Goal: Transaction & Acquisition: Obtain resource

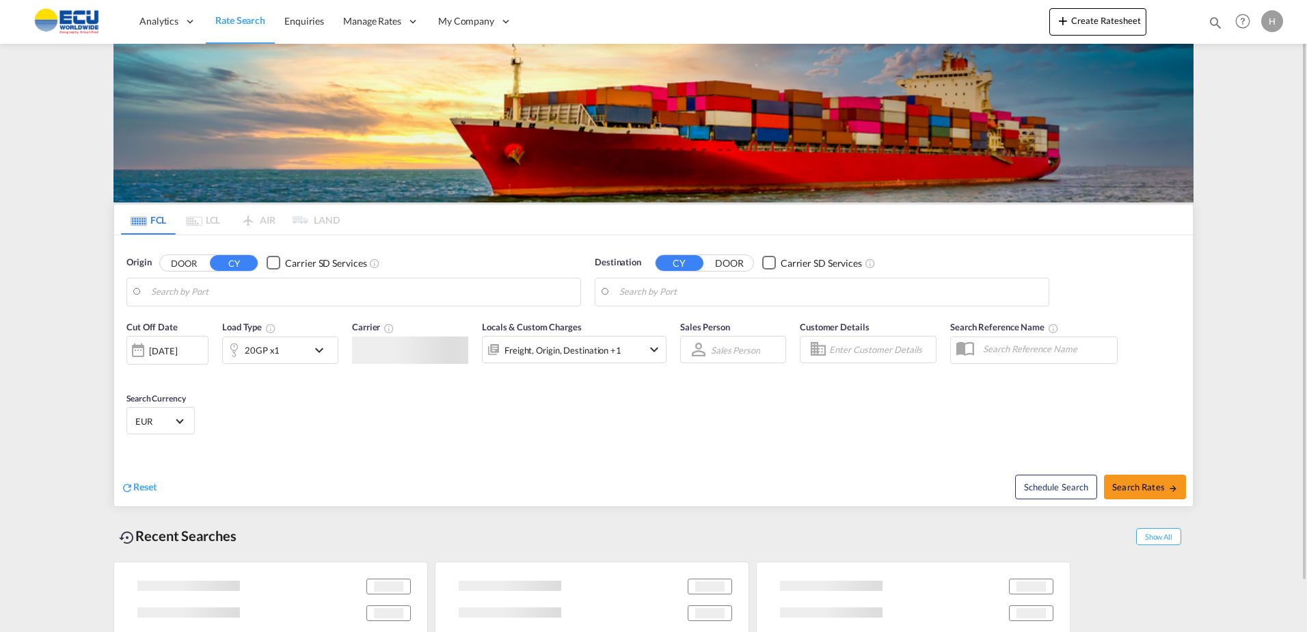
type input "[GEOGRAPHIC_DATA], [GEOGRAPHIC_DATA]"
type input "Callao, PECLL"
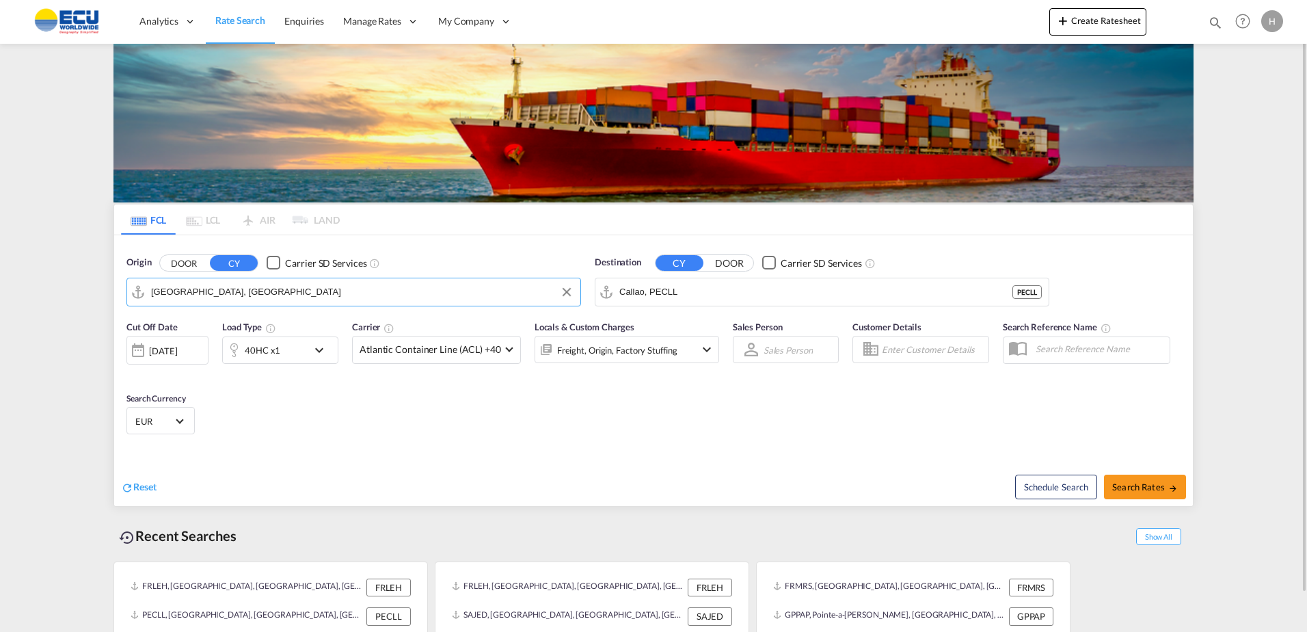
click at [476, 293] on input "[GEOGRAPHIC_DATA], [GEOGRAPHIC_DATA]" at bounding box center [362, 292] width 422 height 21
drag, startPoint x: 228, startPoint y: 327, endPoint x: 264, endPoint y: 316, distance: 38.0
click at [228, 327] on div "Fos-sur-Mer [GEOGRAPHIC_DATA] FRFOS" at bounding box center [263, 329] width 273 height 41
type input "Fos-[GEOGRAPHIC_DATA], [GEOGRAPHIC_DATA]"
click at [758, 296] on input "Callao, PECLL" at bounding box center [830, 292] width 422 height 21
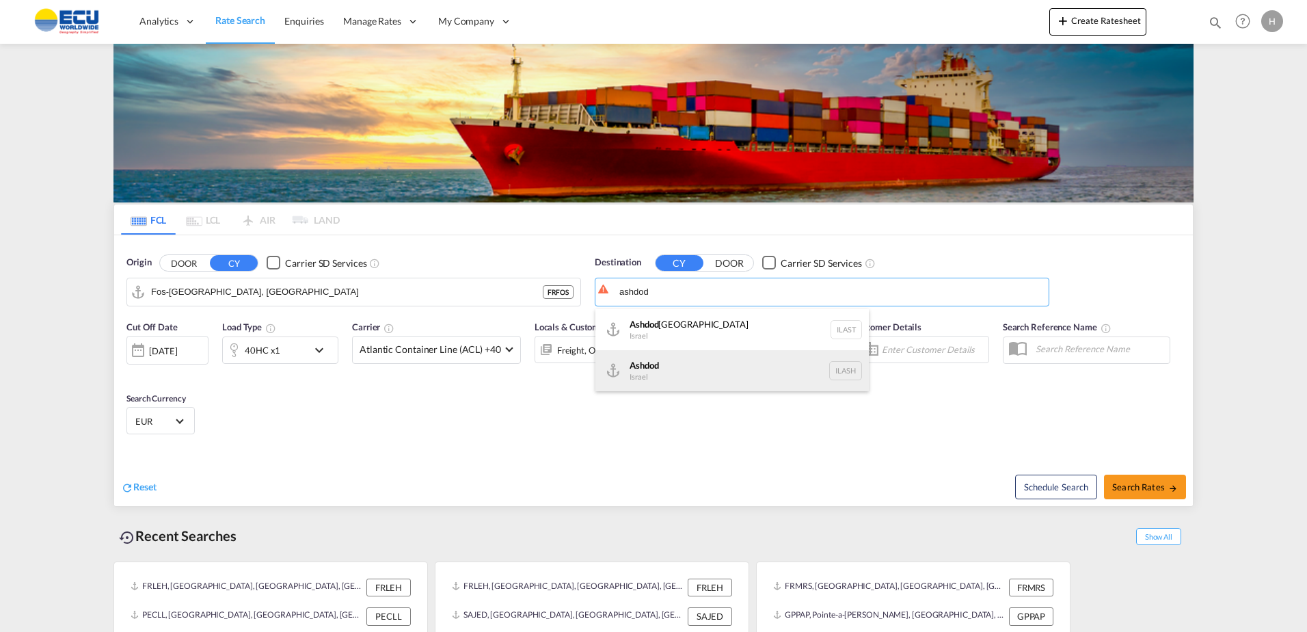
click at [690, 370] on div "Ashdod [GEOGRAPHIC_DATA] [GEOGRAPHIC_DATA]" at bounding box center [731, 370] width 273 height 41
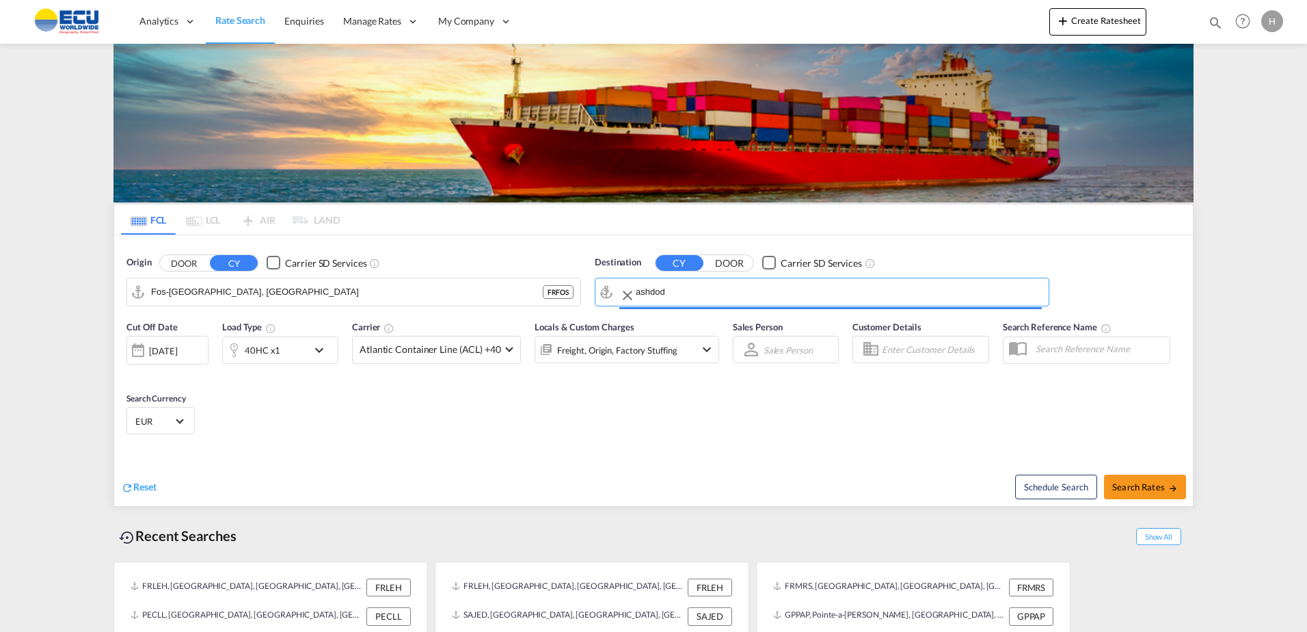
type input "Ashdod, ILASH"
click at [289, 349] on div "40HC x1" at bounding box center [265, 349] width 85 height 27
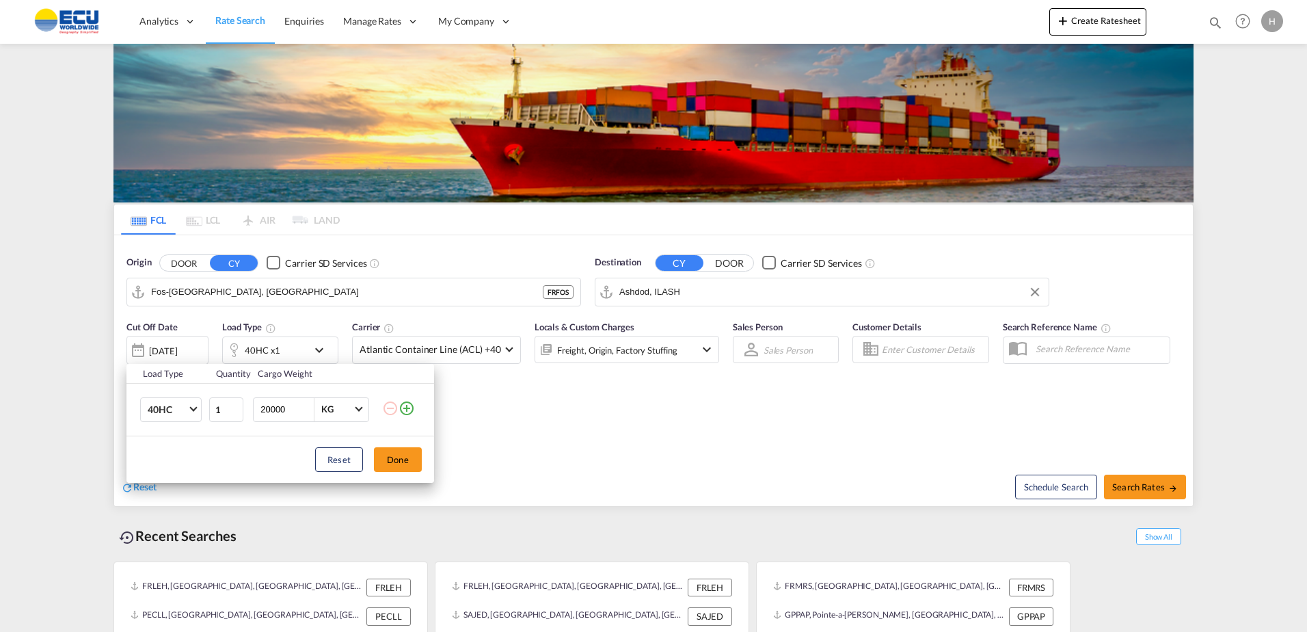
click at [464, 394] on div "Load Type Quantity Cargo Weight 40HC 20GP 40GP 40HC 45HC 20RE 40RE 40HR 20OT 40…" at bounding box center [653, 316] width 1307 height 632
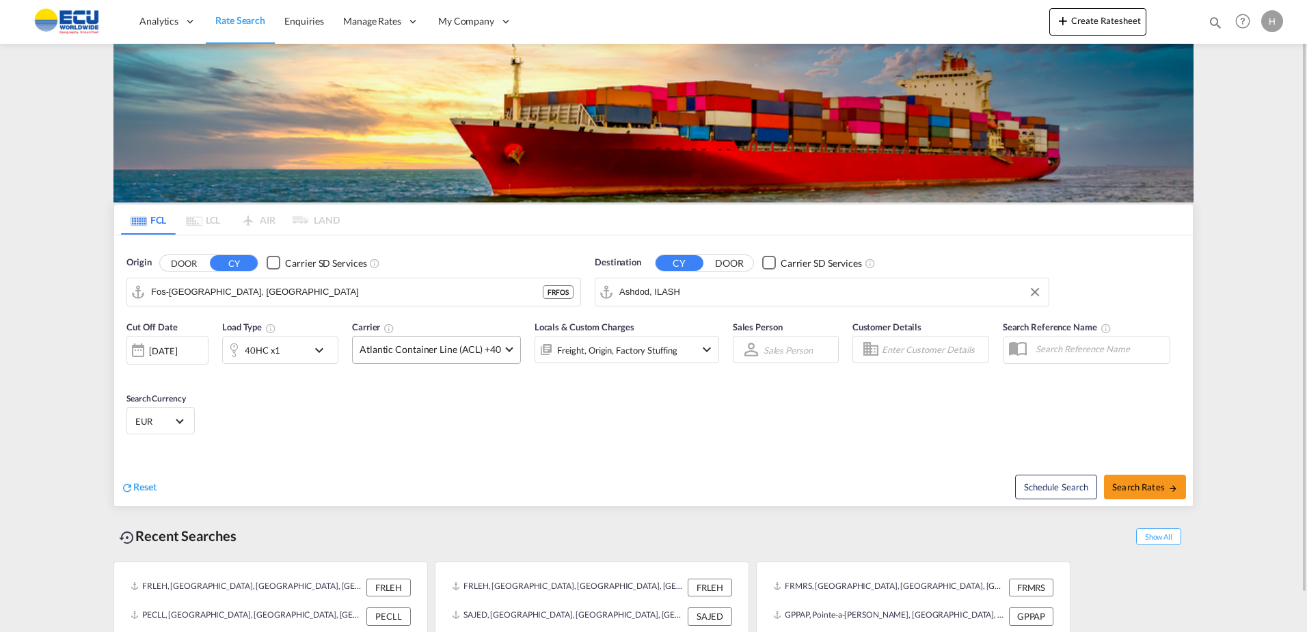
click at [464, 360] on md-select-value "Atlantic Container Line (ACL) +40" at bounding box center [436, 349] width 167 height 27
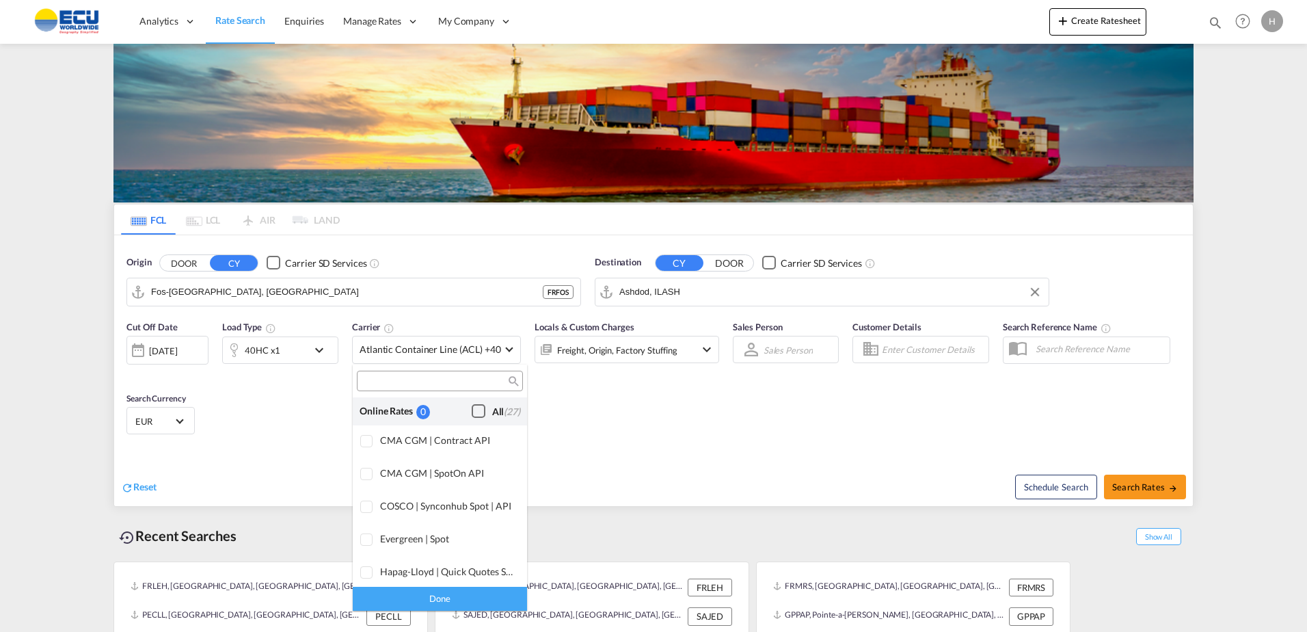
click at [472, 410] on div "Checkbox No Ink" at bounding box center [479, 411] width 14 height 14
click at [474, 595] on div "Done" at bounding box center [440, 598] width 174 height 24
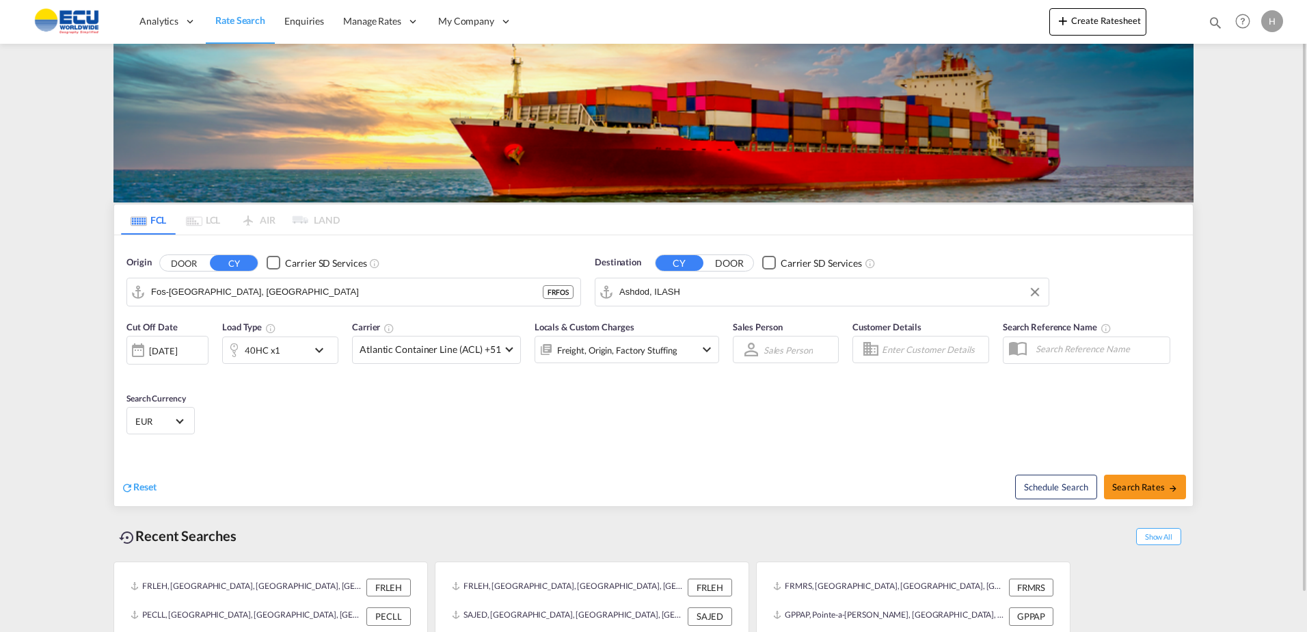
drag, startPoint x: 634, startPoint y: 383, endPoint x: 638, endPoint y: 356, distance: 27.0
click at [635, 381] on div "Cut Off Date [DATE] [DATE] Load Type 40HC x1 Carrier Atlantic Container Line (A…" at bounding box center [423, 348] width 606 height 71
click at [638, 352] on div "Freight, Origin, Factory Stuffing" at bounding box center [617, 349] width 120 height 19
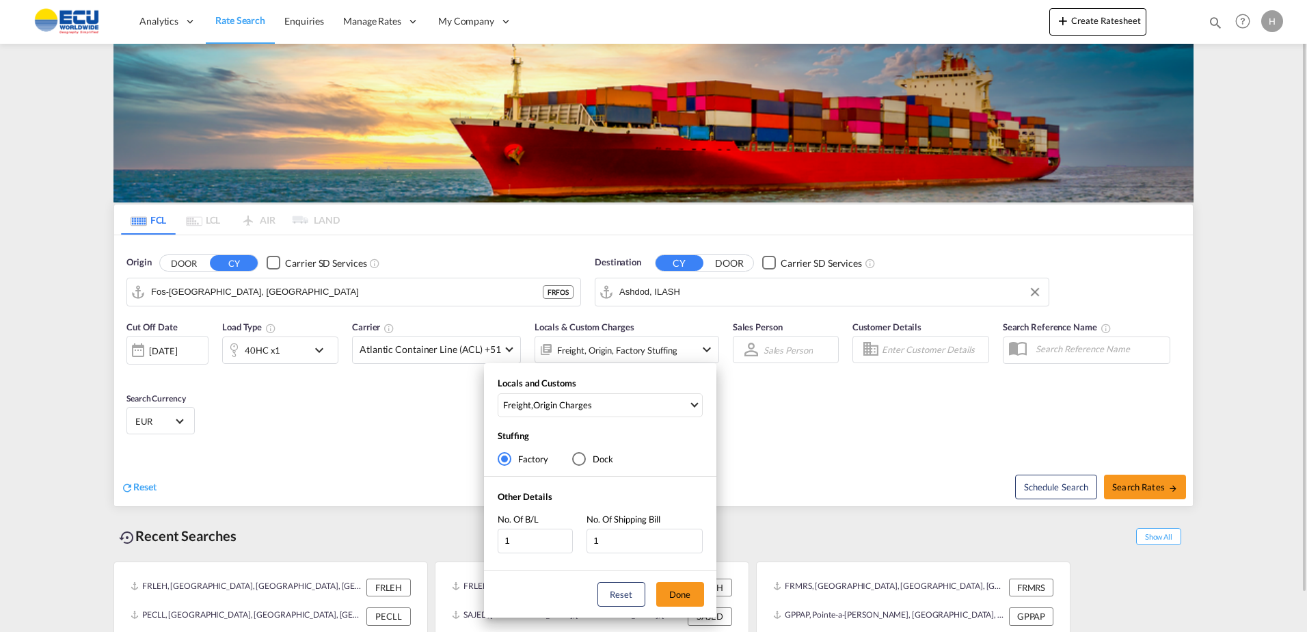
click at [768, 422] on div "Locals and Customs Freight , Origin Charges Clear All Select All Freight Origin…" at bounding box center [653, 316] width 1307 height 632
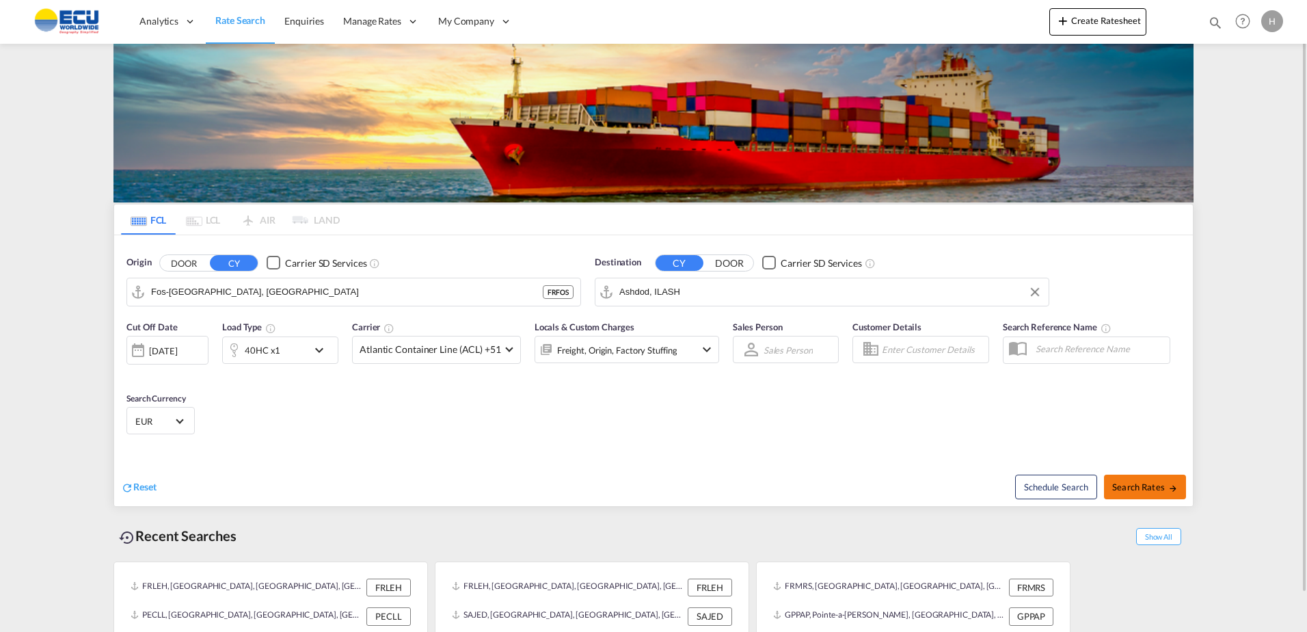
click at [1143, 481] on span "Search Rates" at bounding box center [1145, 486] width 66 height 11
type input "FRFOS to ILASH / [DATE]"
